Goal: Transaction & Acquisition: Purchase product/service

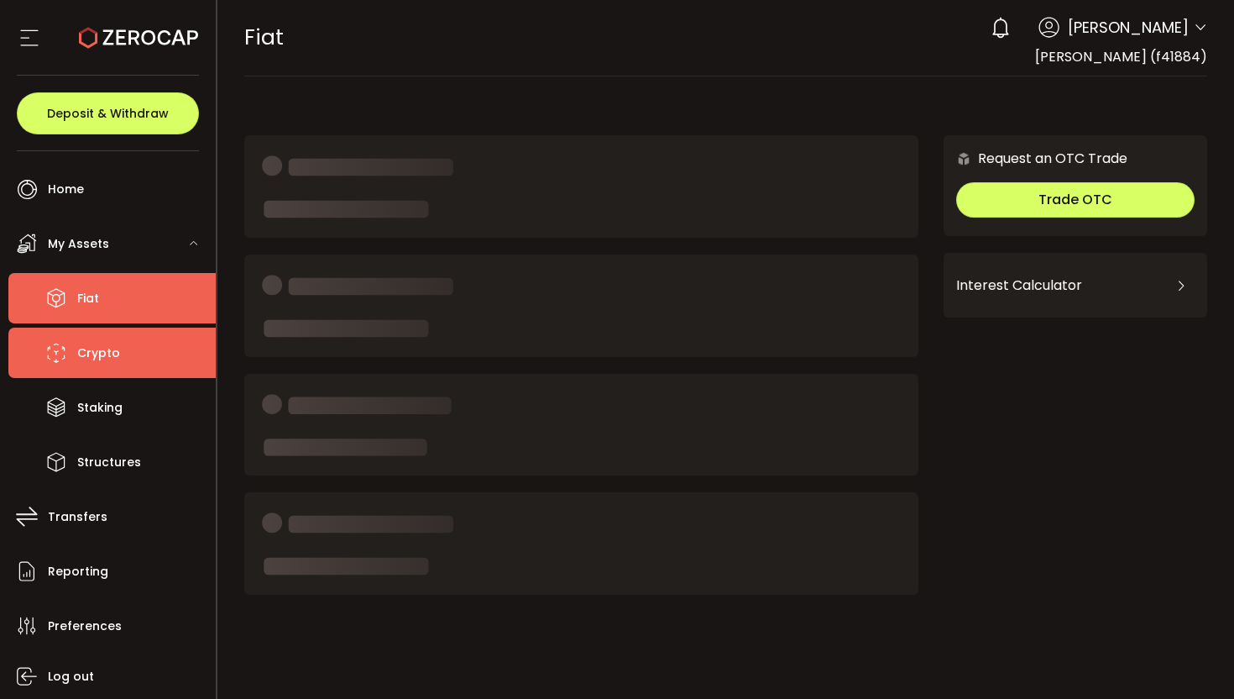
click at [102, 357] on span "Crypto" at bounding box center [98, 353] width 43 height 24
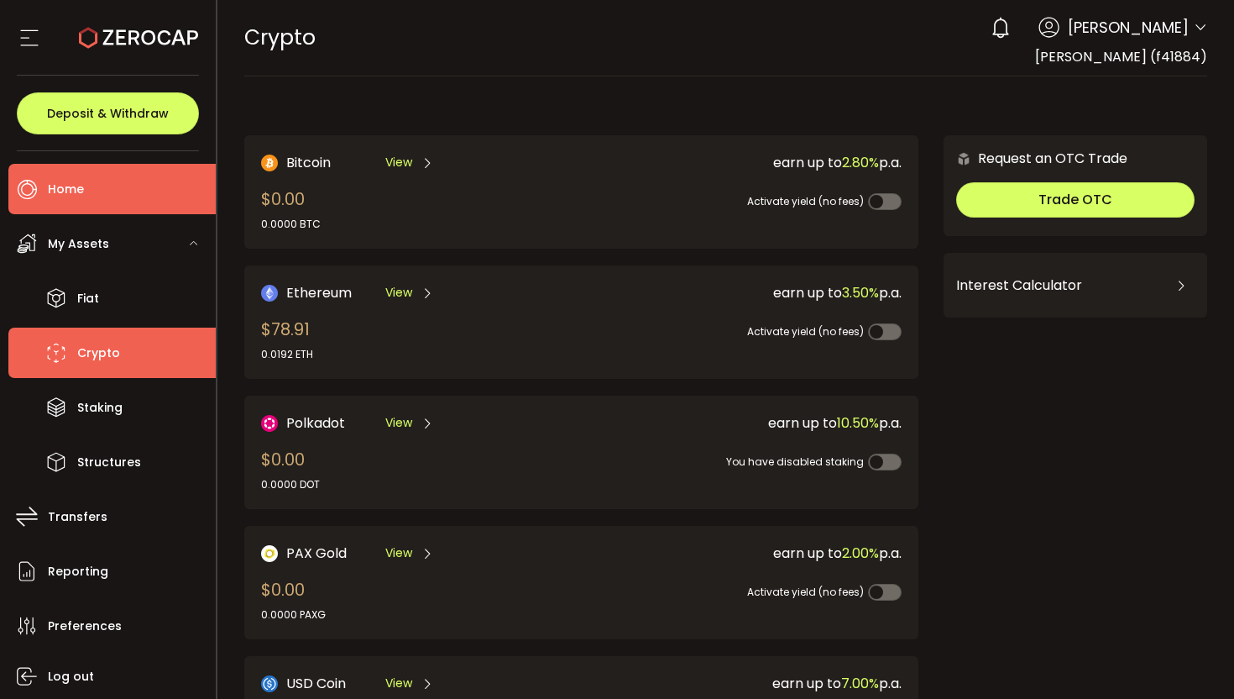
click at [59, 193] on span "Home" at bounding box center [66, 189] width 36 height 24
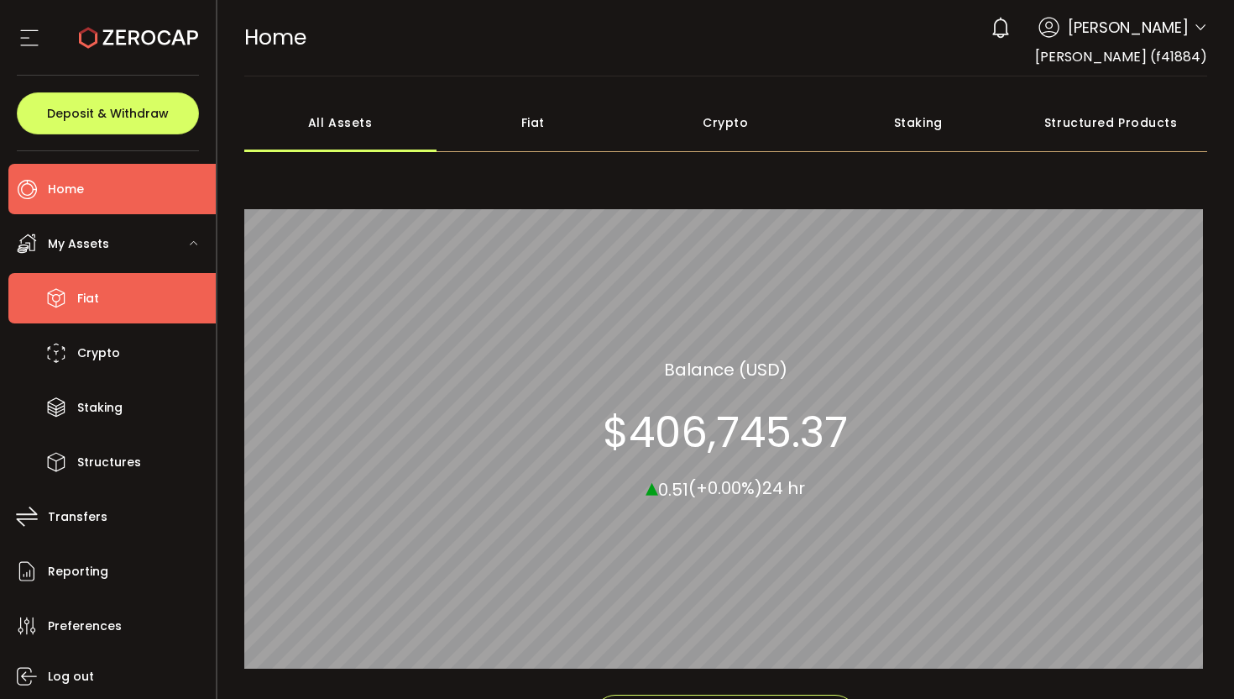
click at [89, 300] on span "Fiat" at bounding box center [88, 298] width 22 height 24
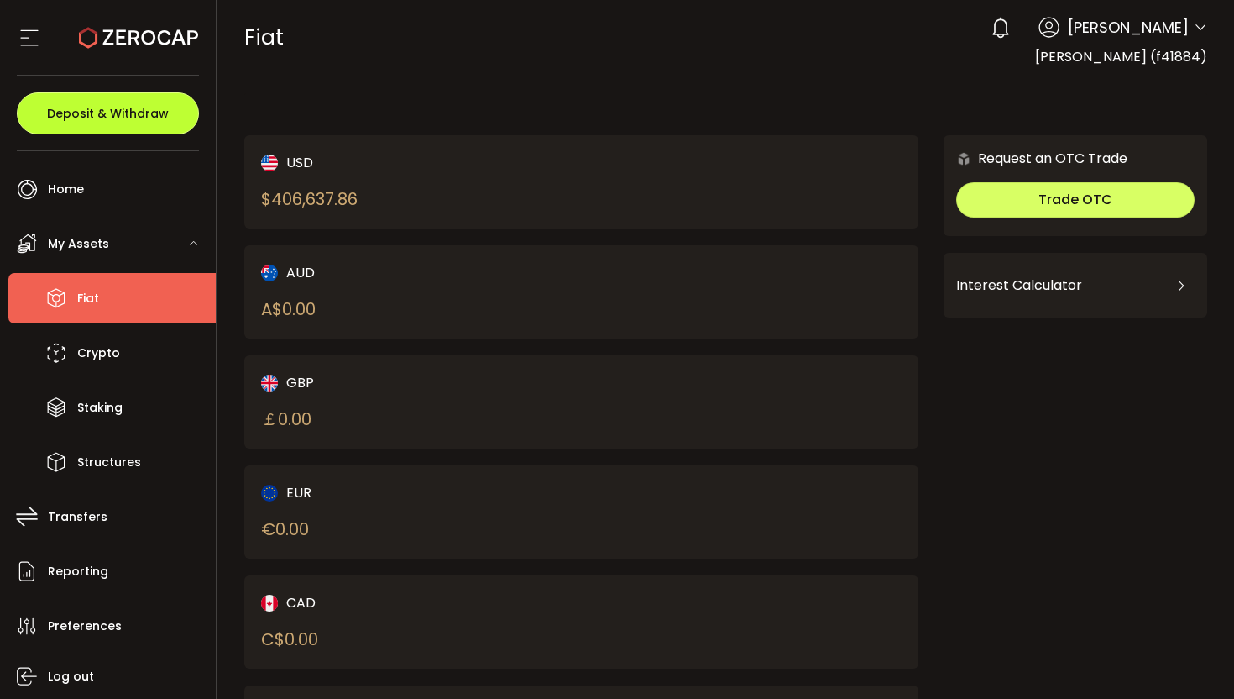
click at [84, 115] on span "Deposit & Withdraw" at bounding box center [108, 113] width 122 height 12
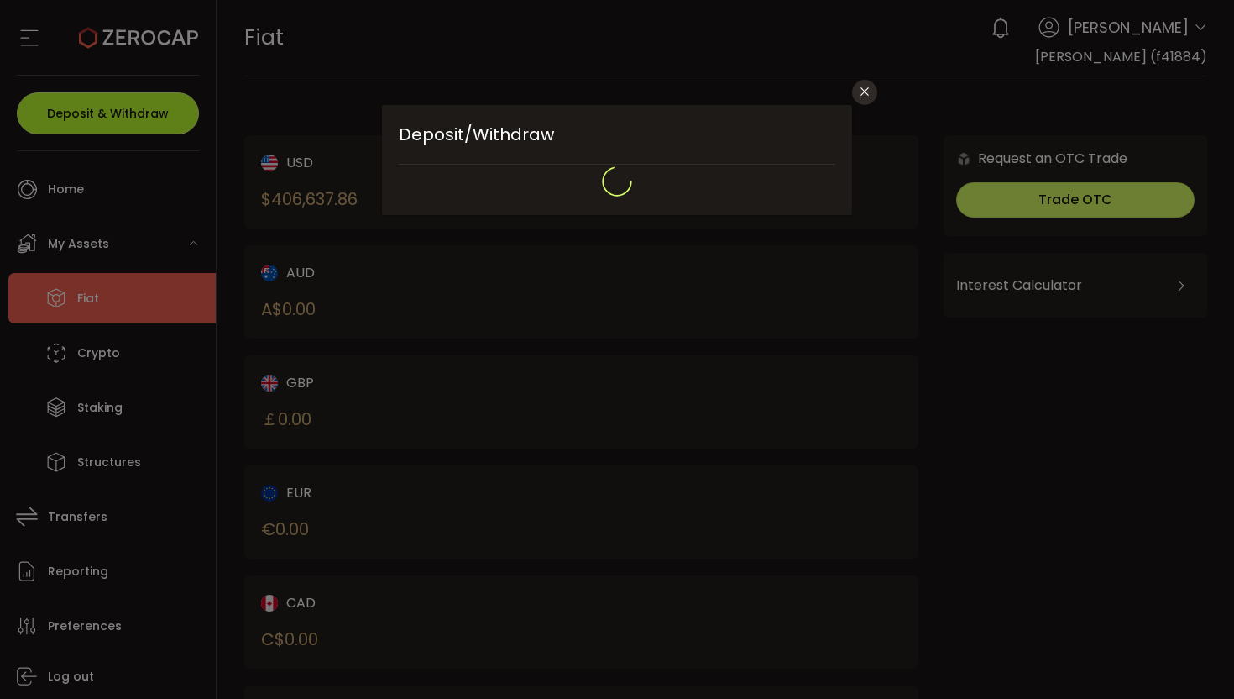
type input "**********"
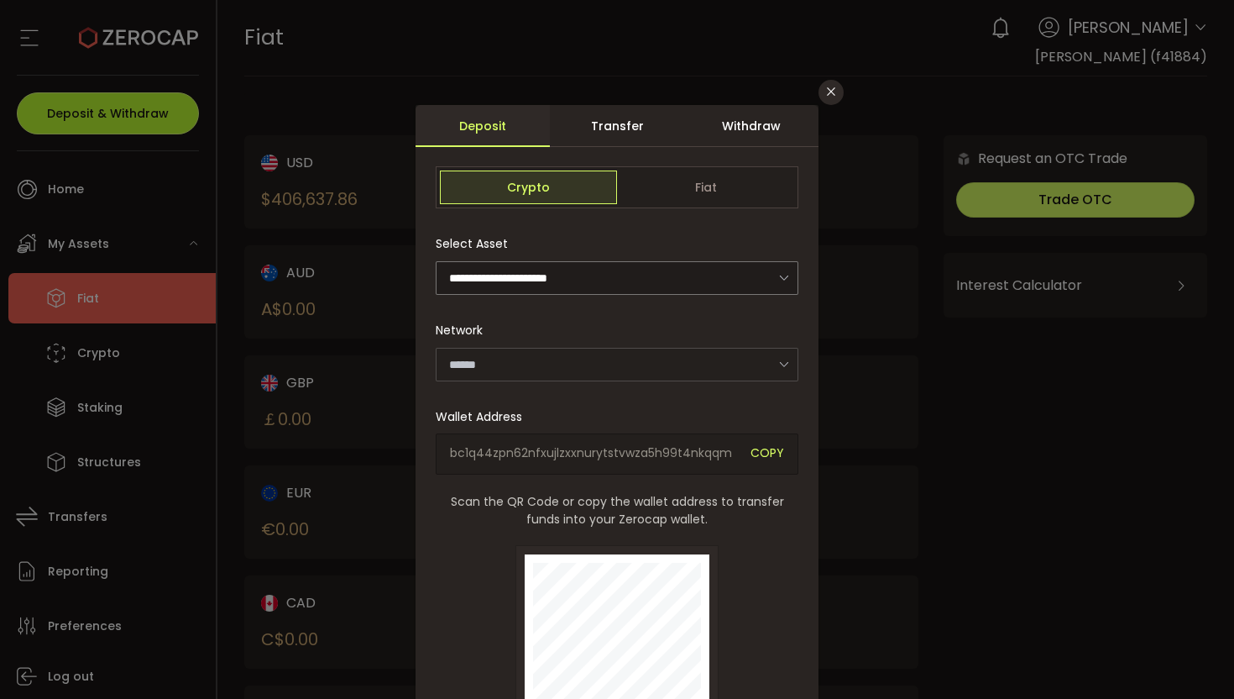
type input "*******"
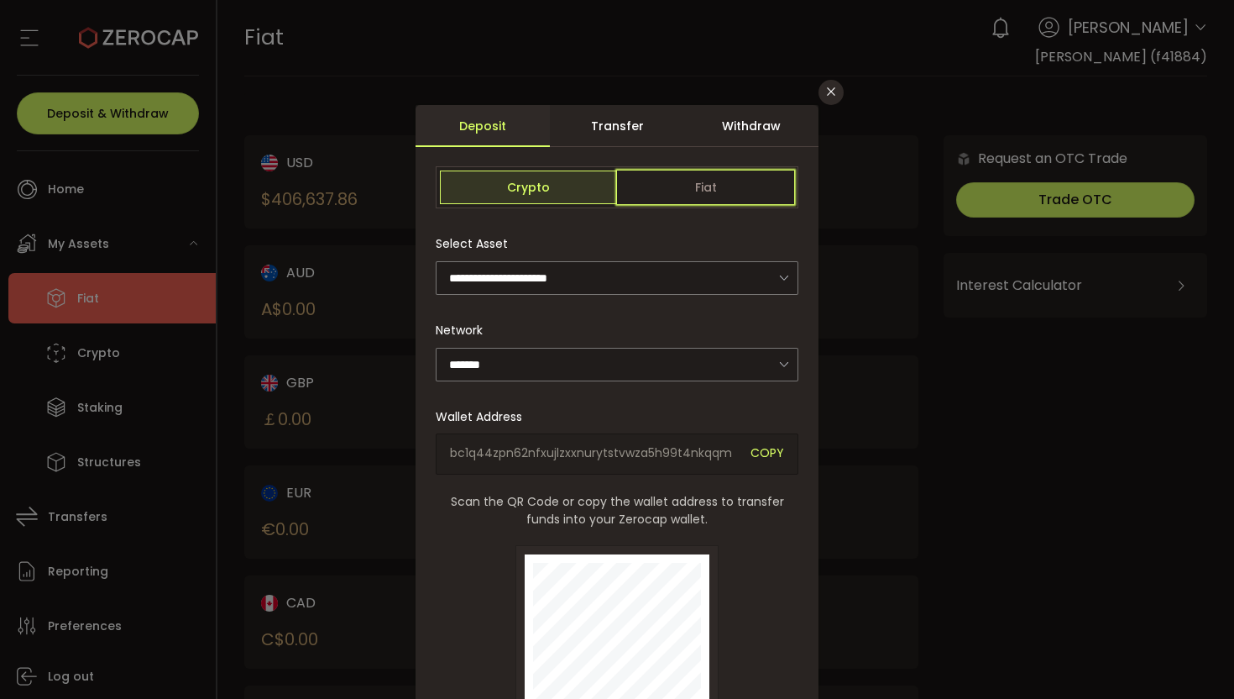
click at [699, 190] on span "Fiat" at bounding box center [705, 187] width 177 height 34
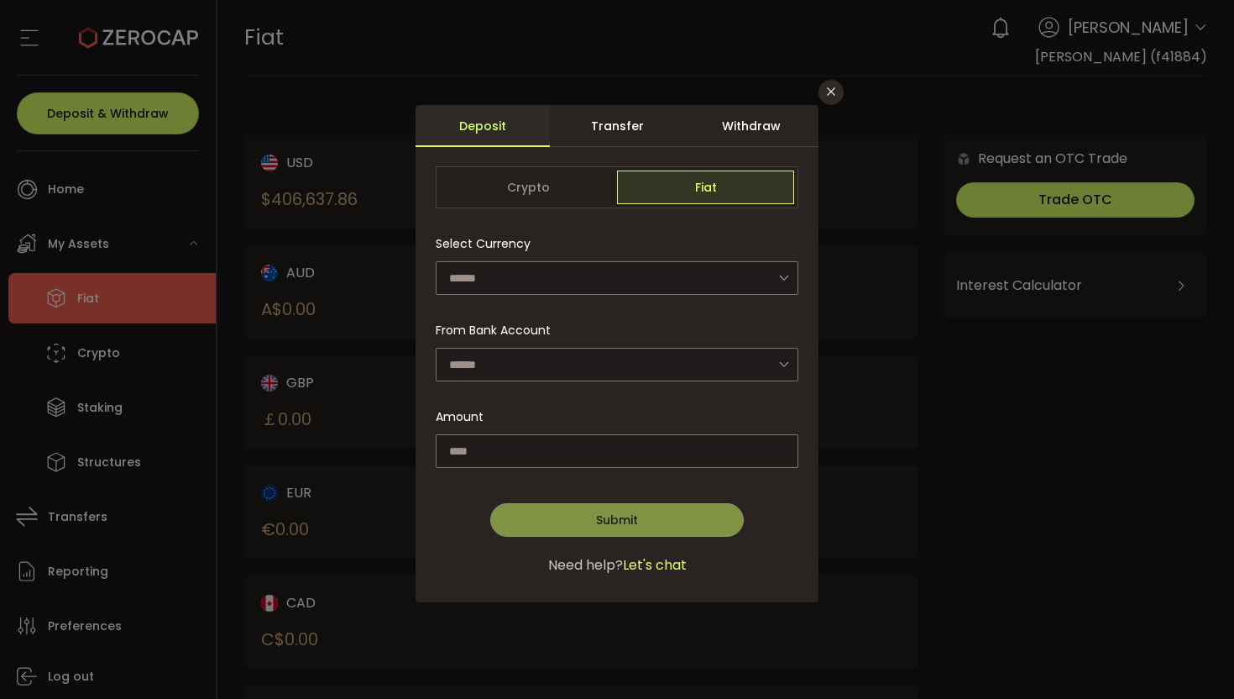
click at [747, 128] on div "Withdraw" at bounding box center [751, 126] width 134 height 42
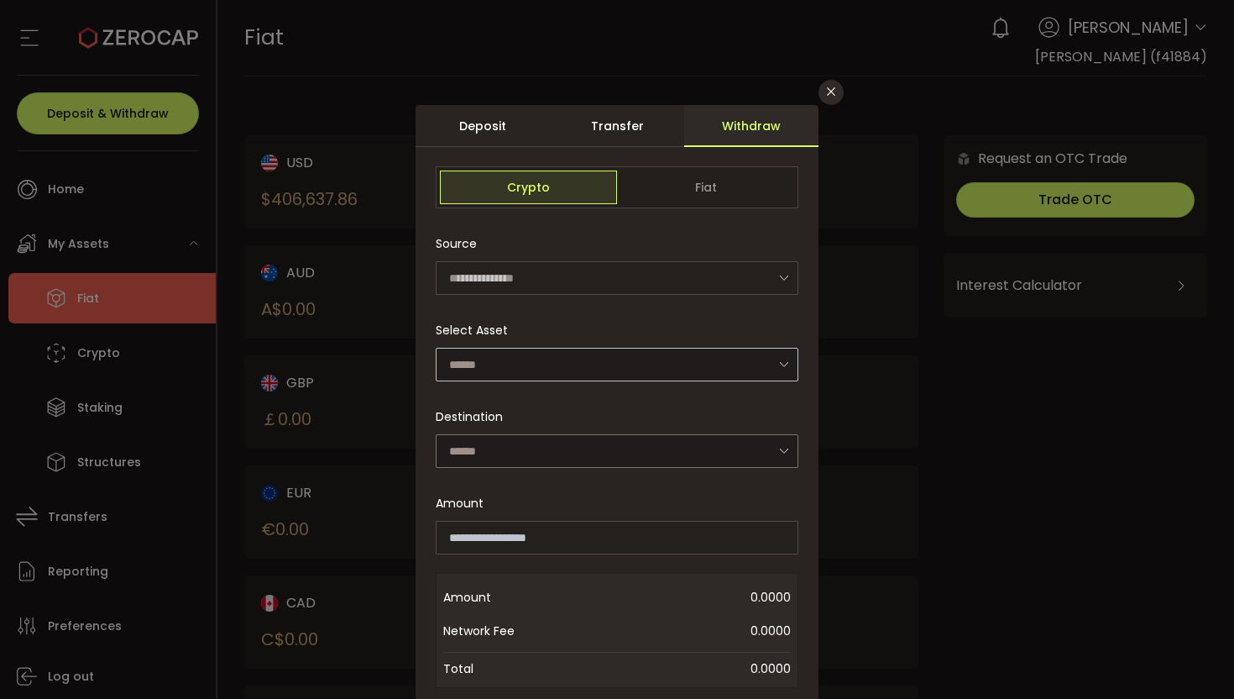
click at [782, 361] on icon "dialog" at bounding box center [783, 364] width 21 height 34
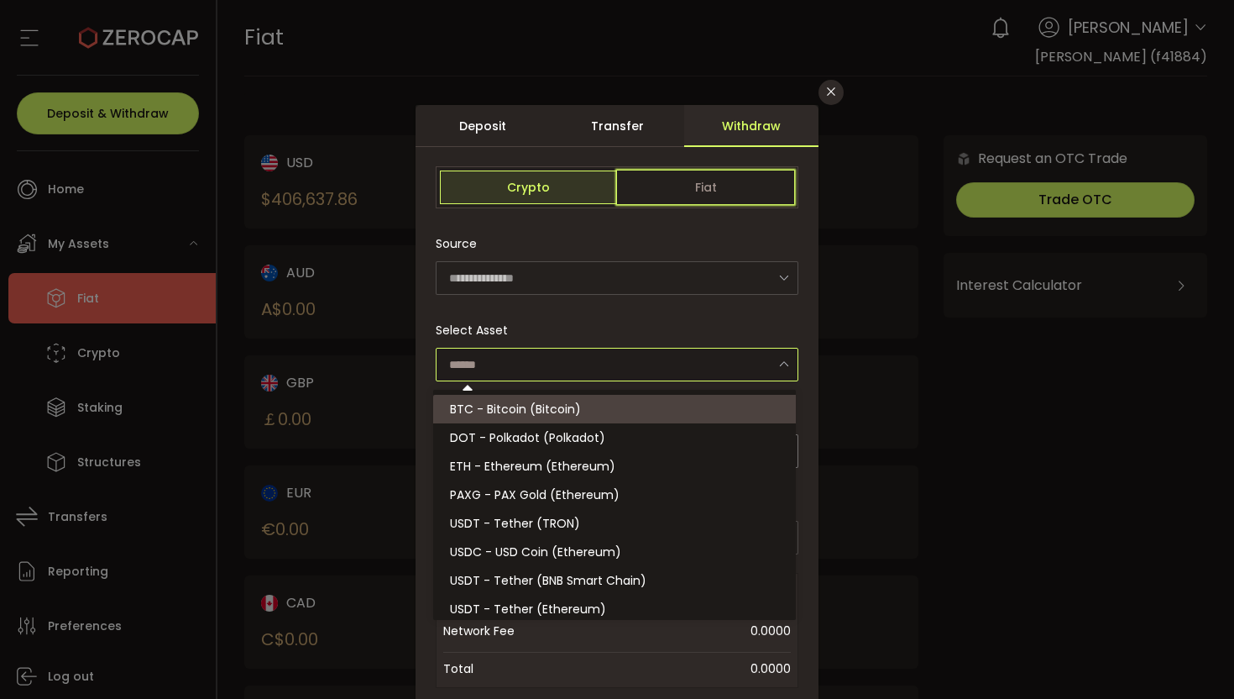
click at [708, 184] on span "Fiat" at bounding box center [705, 187] width 177 height 34
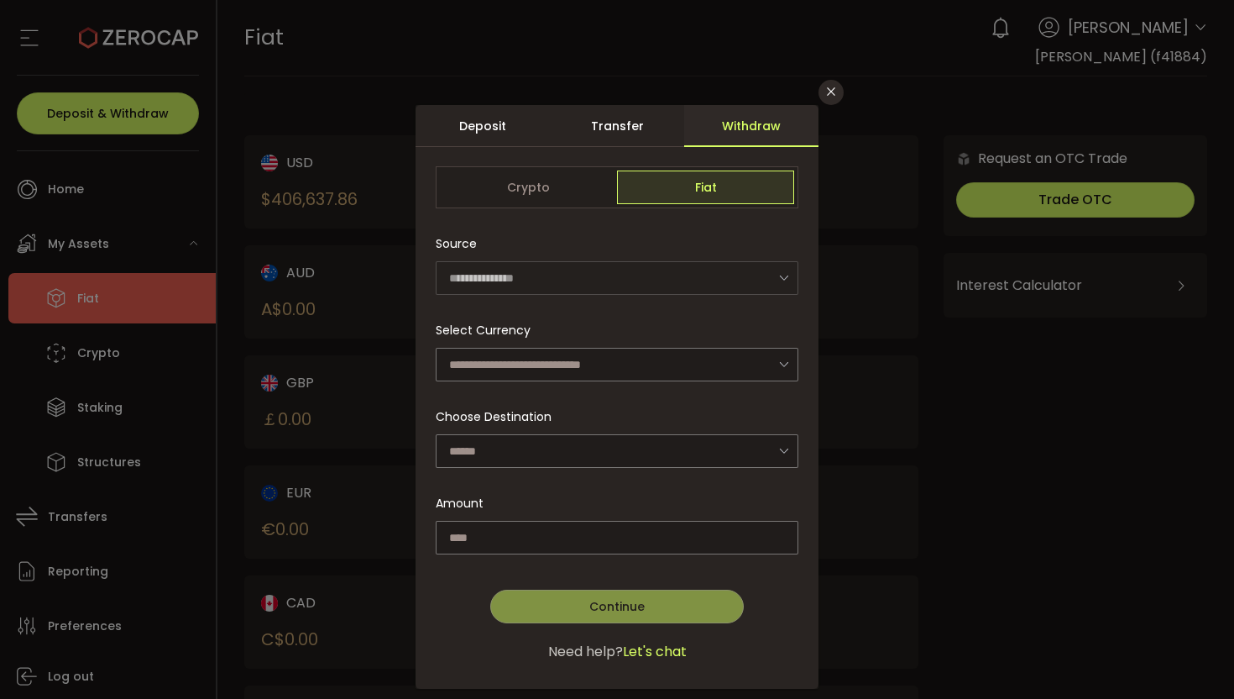
click at [708, 184] on span "Fiat" at bounding box center [705, 187] width 177 height 34
click at [780, 358] on icon "dialog" at bounding box center [783, 364] width 21 height 34
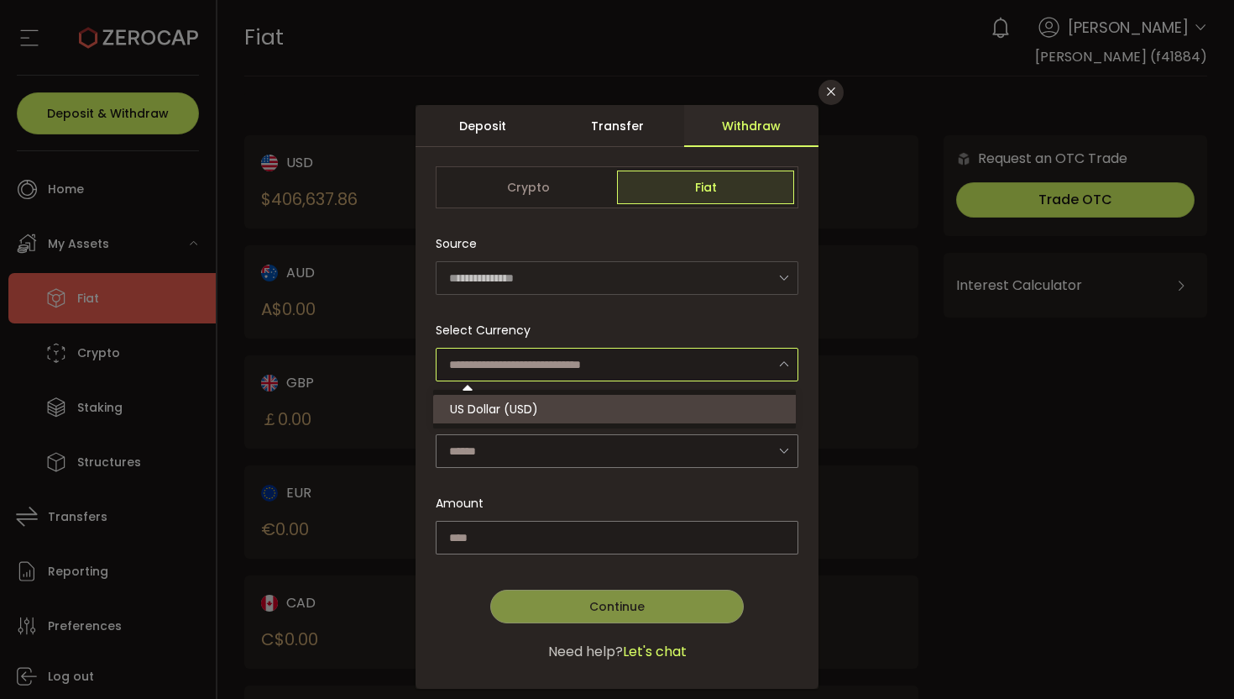
click at [731, 407] on li "US Dollar (USD)" at bounding box center [617, 409] width 368 height 29
type input "**********"
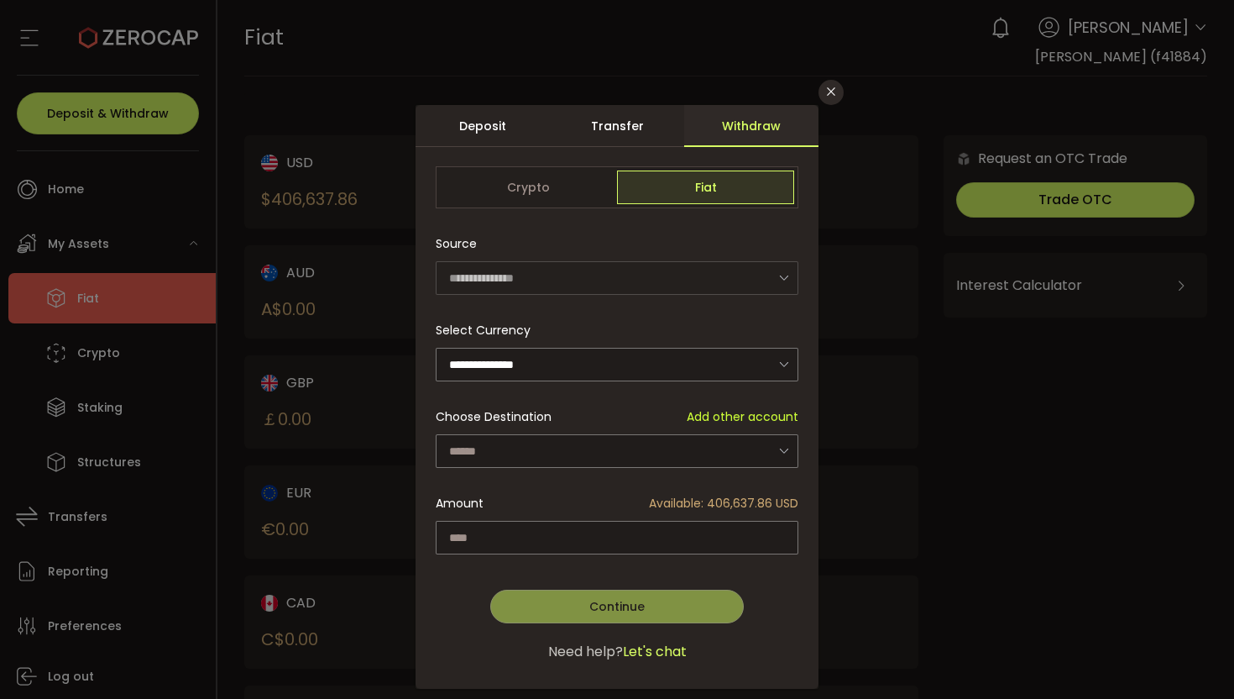
scroll to position [29, 0]
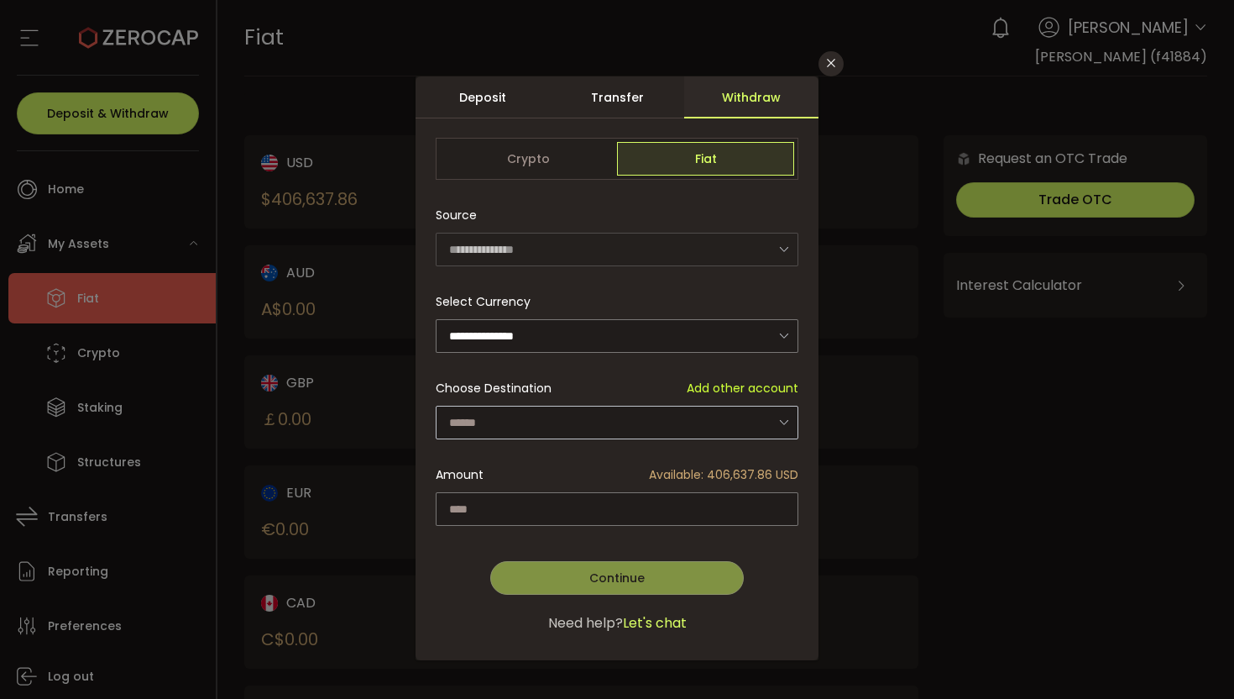
click at [778, 417] on icon "dialog" at bounding box center [783, 422] width 21 height 34
click at [516, 465] on span "Janet Lovell - 3854" at bounding box center [517, 466] width 135 height 17
type input "**********"
click at [527, 506] on input "dialog" at bounding box center [617, 509] width 363 height 34
click at [728, 471] on span "Available: 406,637.86 USD" at bounding box center [723, 475] width 149 height 18
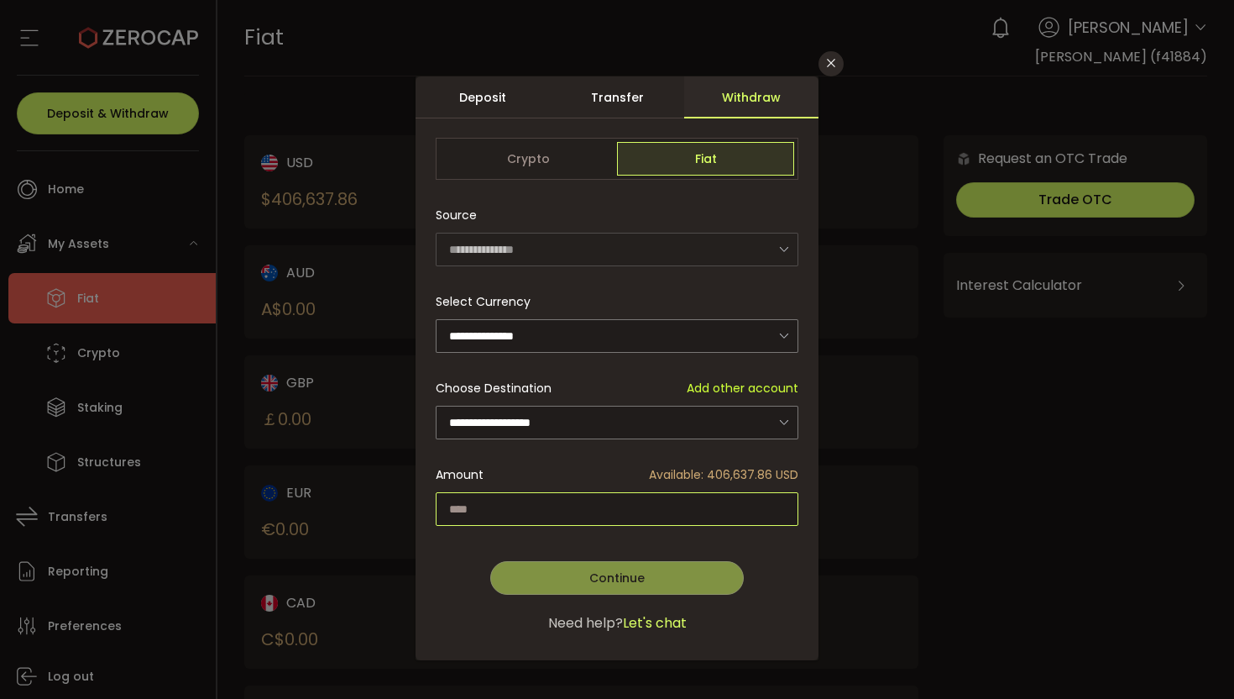
click at [674, 506] on input "dialog" at bounding box center [617, 509] width 363 height 34
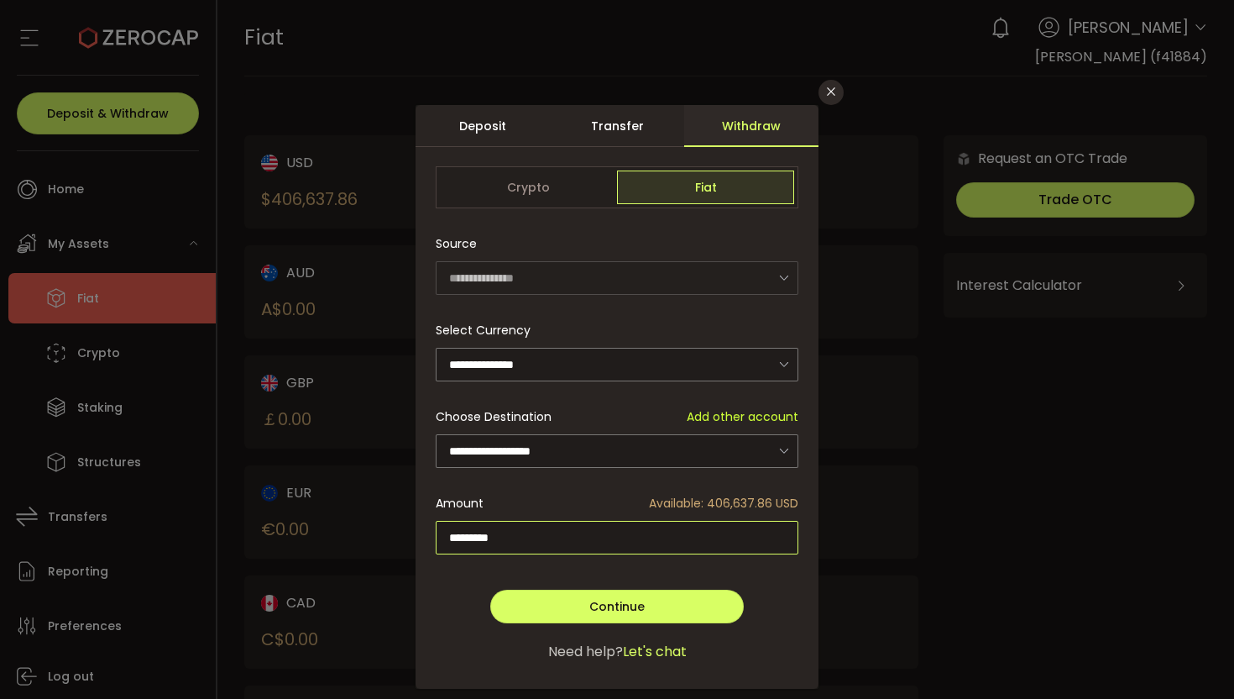
scroll to position [4, 0]
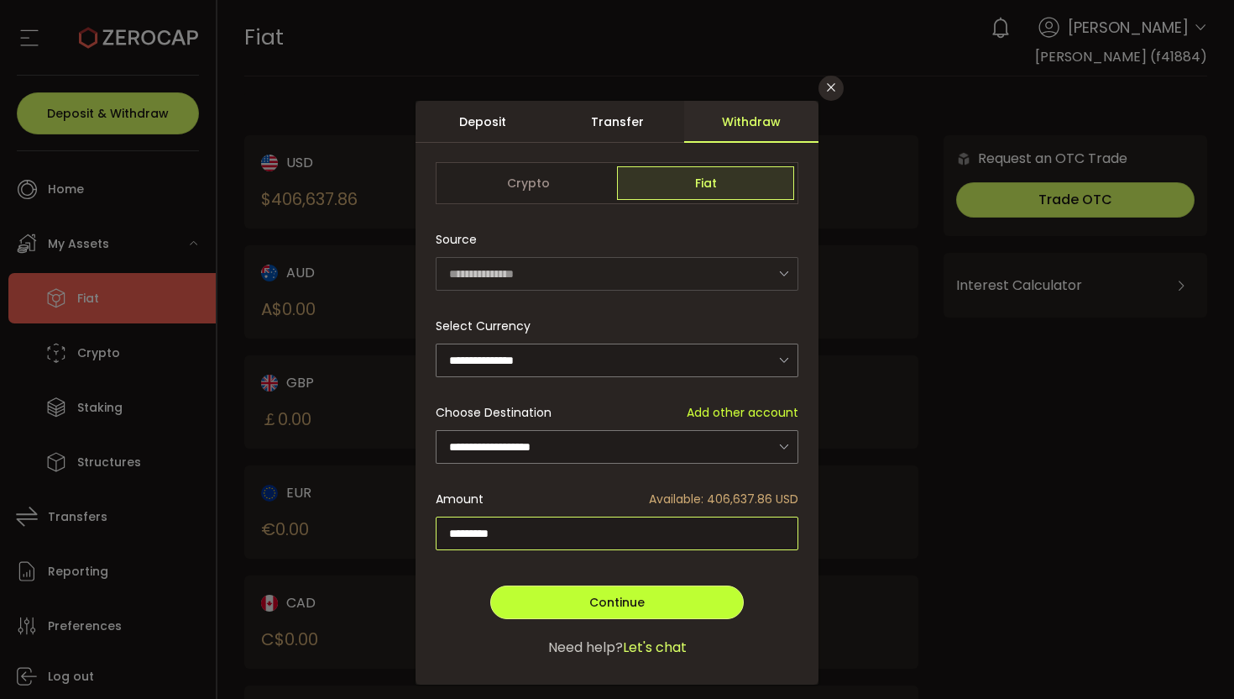
type input "*********"
click at [603, 600] on span "Continue" at bounding box center [616, 602] width 55 height 17
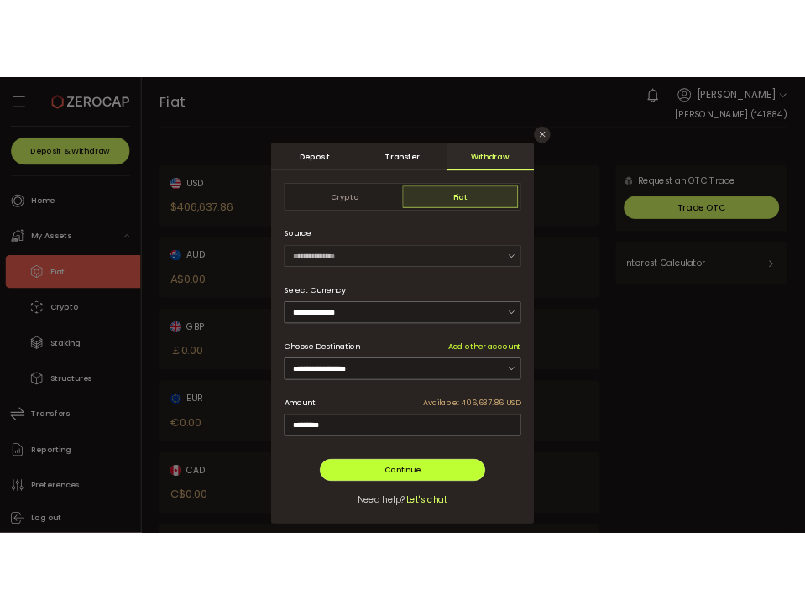
scroll to position [0, 0]
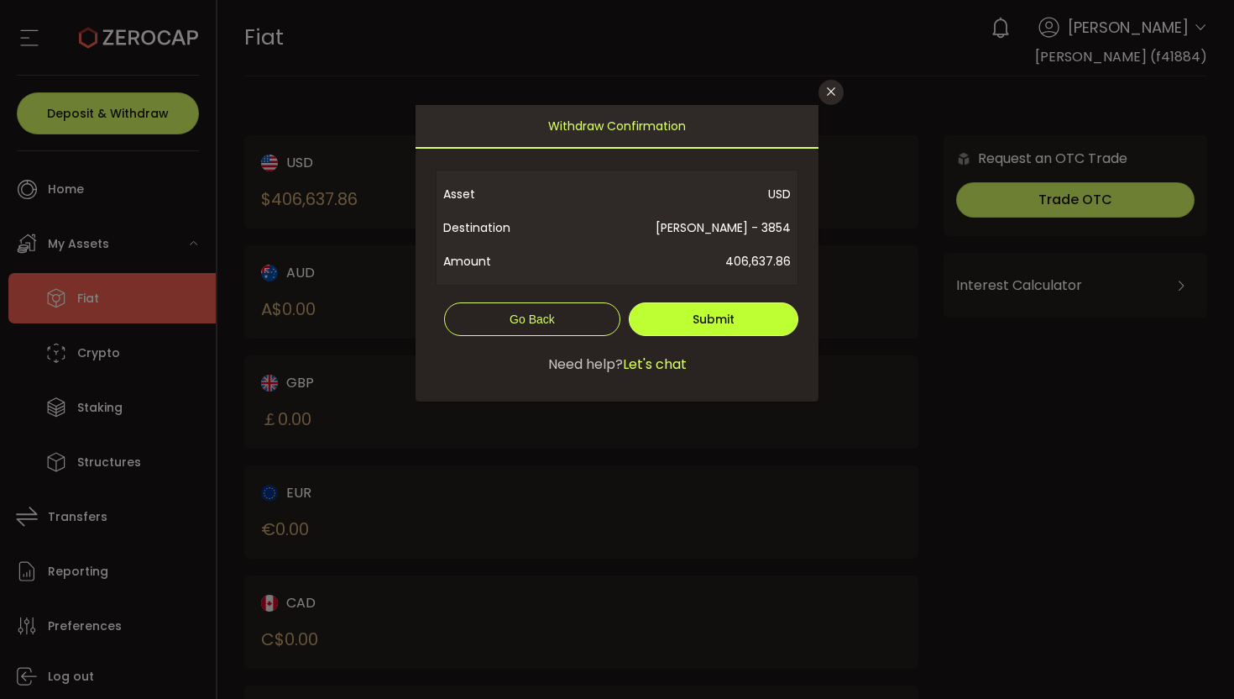
click at [710, 319] on span "Submit" at bounding box center [714, 319] width 42 height 17
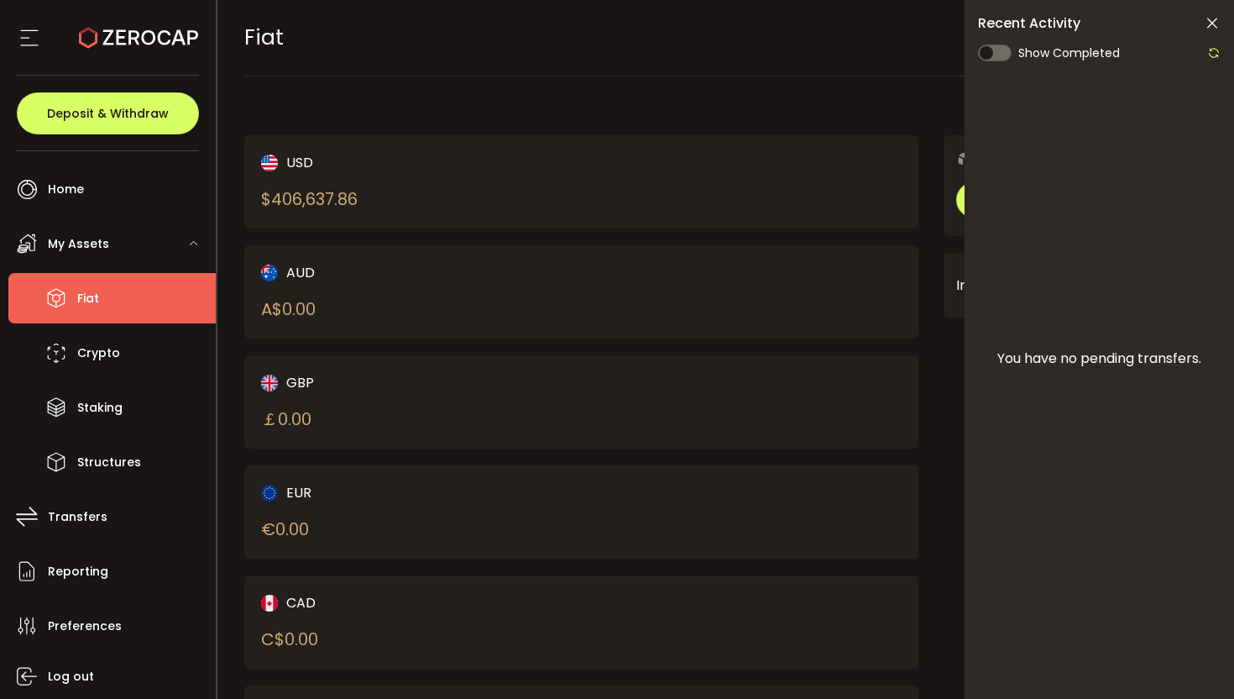
click at [1210, 23] on icon at bounding box center [1212, 23] width 17 height 17
